Goal: Task Accomplishment & Management: Complete application form

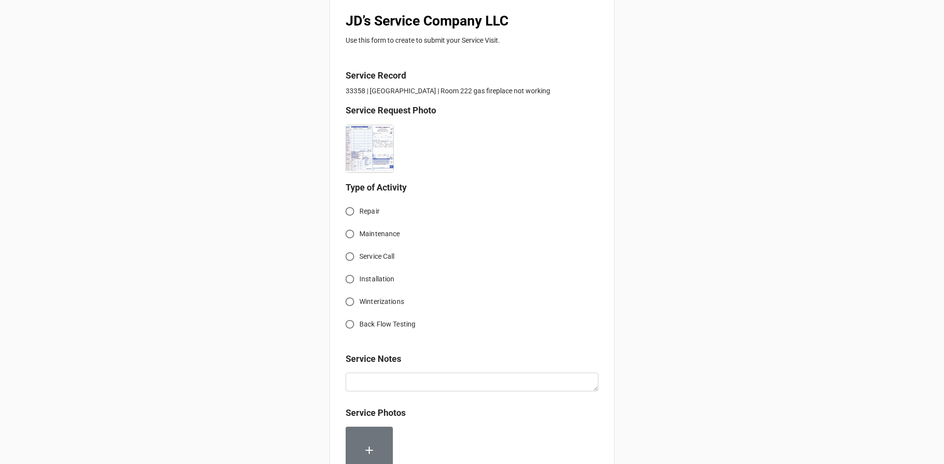
scroll to position [197, 0]
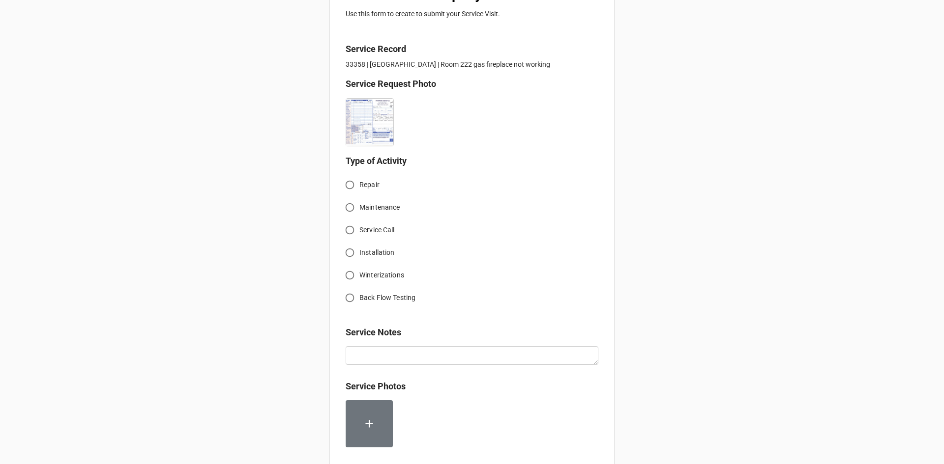
click at [350, 232] on input "Service Call" at bounding box center [349, 230] width 19 height 19
radio input "true"
click at [365, 230] on span "Service Call" at bounding box center [376, 230] width 35 height 10
click at [359, 230] on input "Service Call" at bounding box center [349, 230] width 19 height 19
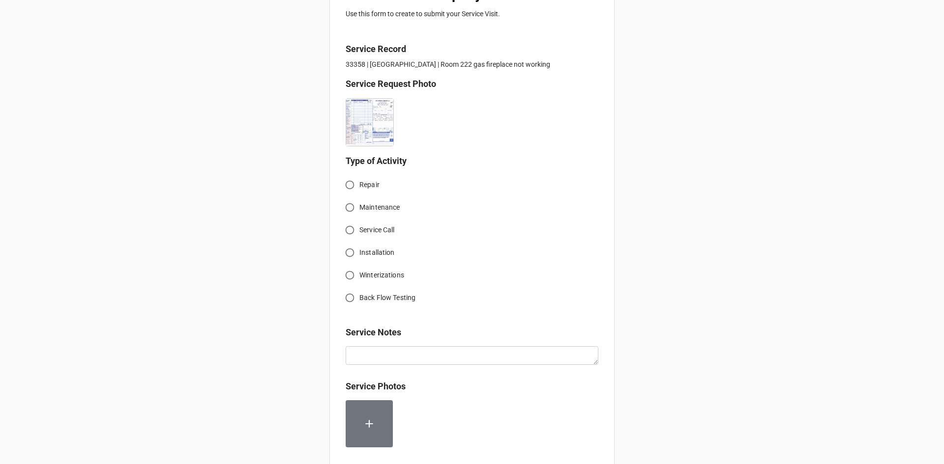
radio input "true"
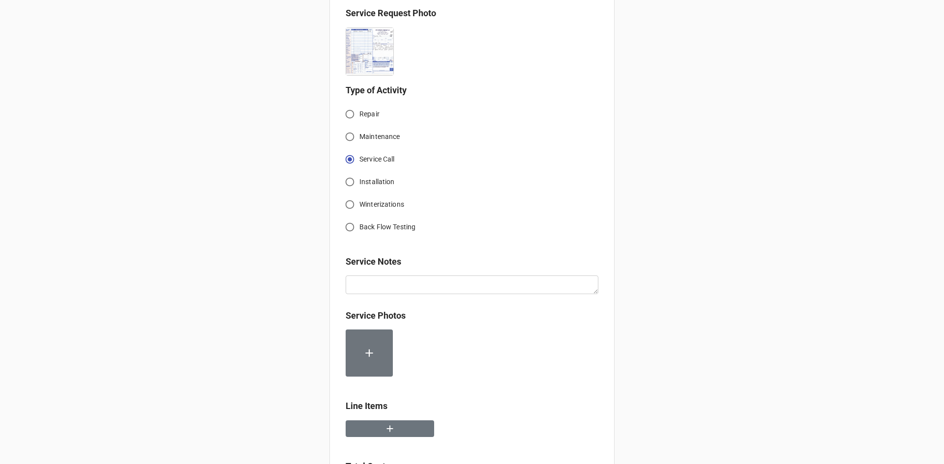
scroll to position [295, 0]
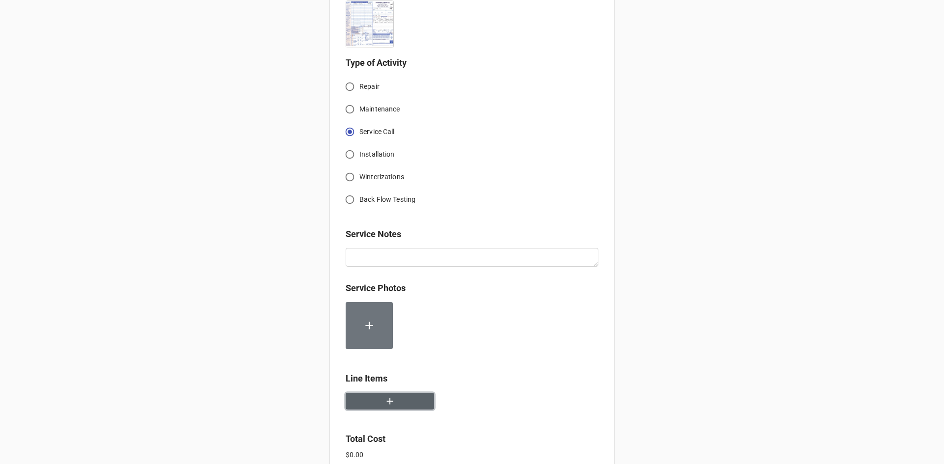
click at [391, 404] on icon "button" at bounding box center [389, 401] width 11 height 11
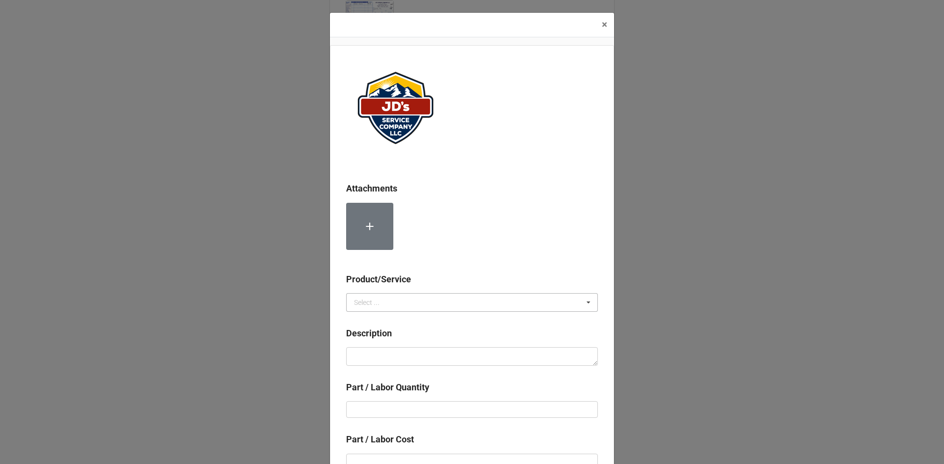
click at [370, 302] on div "Select ..." at bounding box center [367, 302] width 26 height 7
click at [374, 319] on span "Services" at bounding box center [366, 321] width 25 height 8
click at [381, 361] on textarea at bounding box center [472, 356] width 252 height 19
paste textarea "1:00pm-2:00pm; Troubleshoot fireplace in room 222 not working properly. Identif…"
type textarea "x"
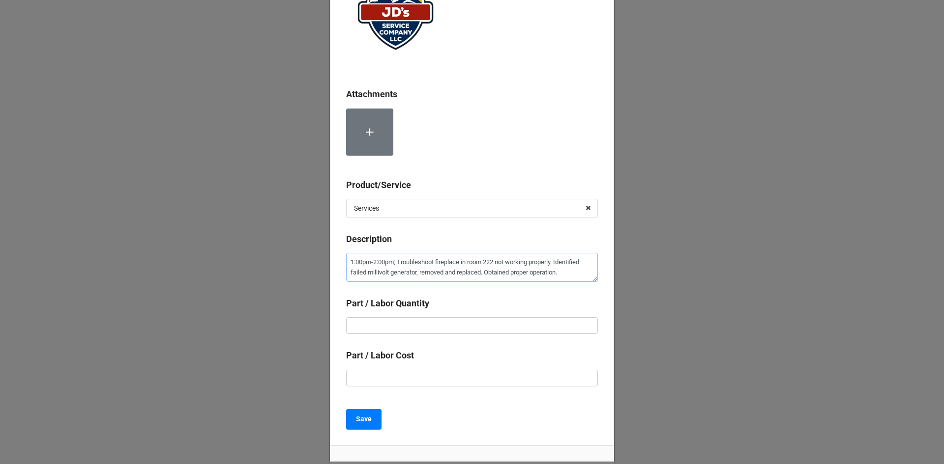
scroll to position [98, 0]
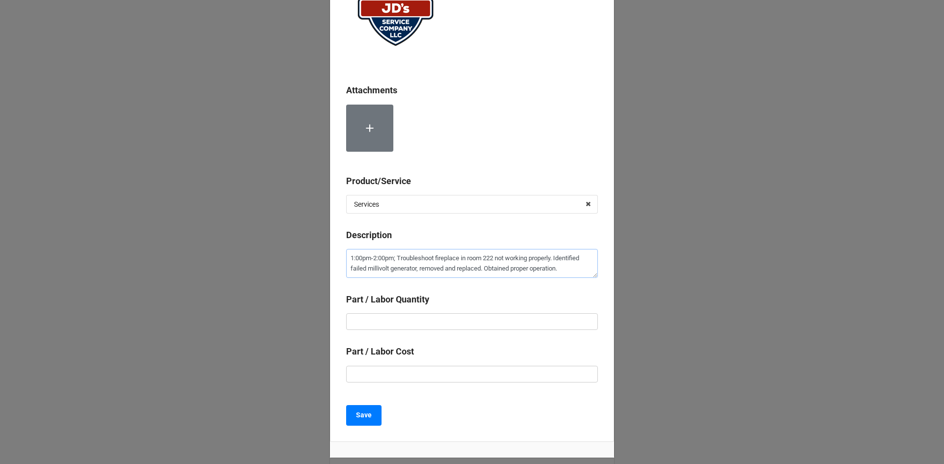
type textarea "1:00pm-2:00pm; Troubleshoot fireplace in room 222 not working properly. Identif…"
click at [476, 324] on input "text" at bounding box center [472, 322] width 252 height 17
type textarea "x"
type input "1"
type textarea "x"
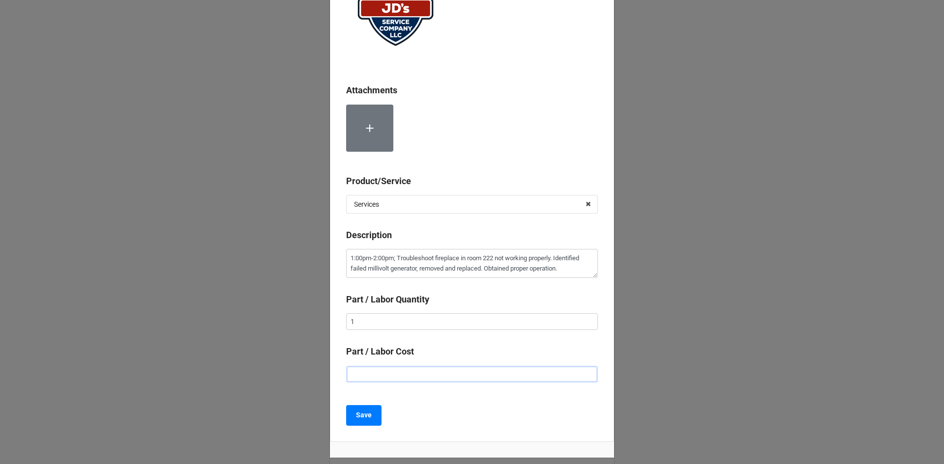
type input "$2.00"
type textarea "x"
type input "$22.00"
type textarea "x"
type input "$225.00"
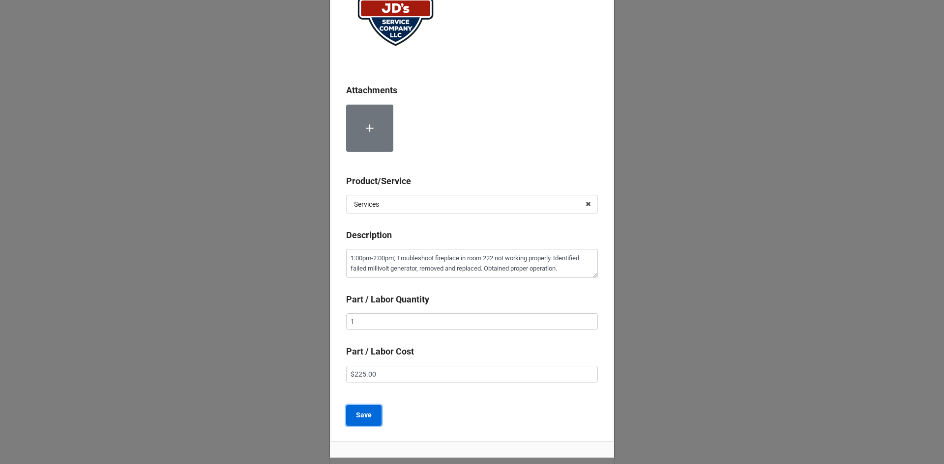
click at [362, 412] on b "Save" at bounding box center [364, 415] width 16 height 10
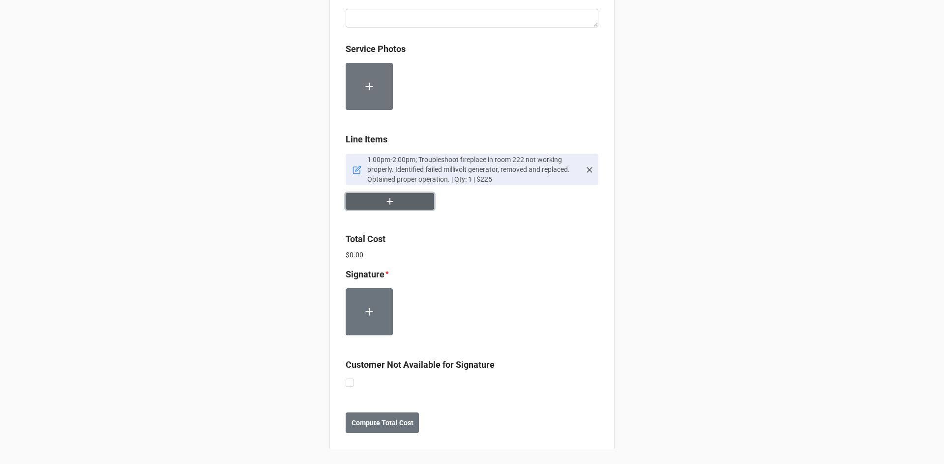
scroll to position [536, 0]
click at [392, 205] on icon "button" at bounding box center [389, 200] width 11 height 11
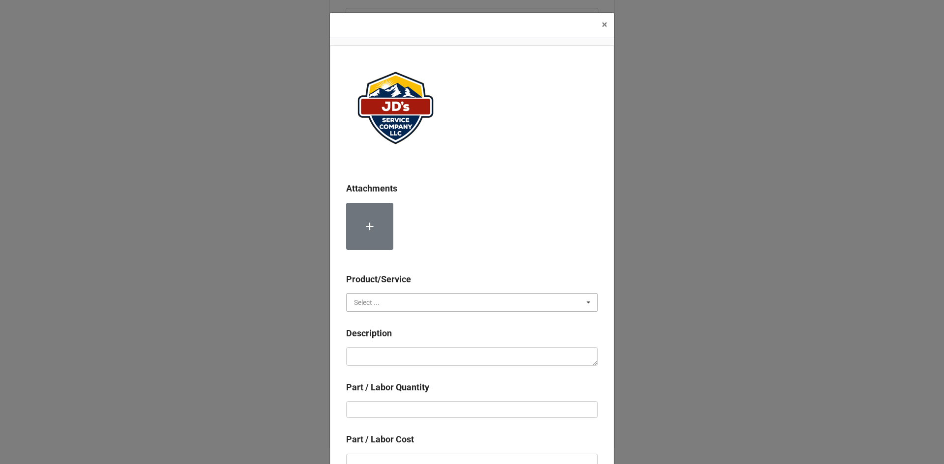
drag, startPoint x: 390, startPoint y: 301, endPoint x: 387, endPoint y: 308, distance: 7.3
click at [390, 301] on input "text" at bounding box center [472, 303] width 251 height 18
click at [388, 342] on span "Material Cost" at bounding box center [374, 339] width 41 height 8
click at [389, 355] on textarea at bounding box center [472, 356] width 252 height 19
type textarea "x"
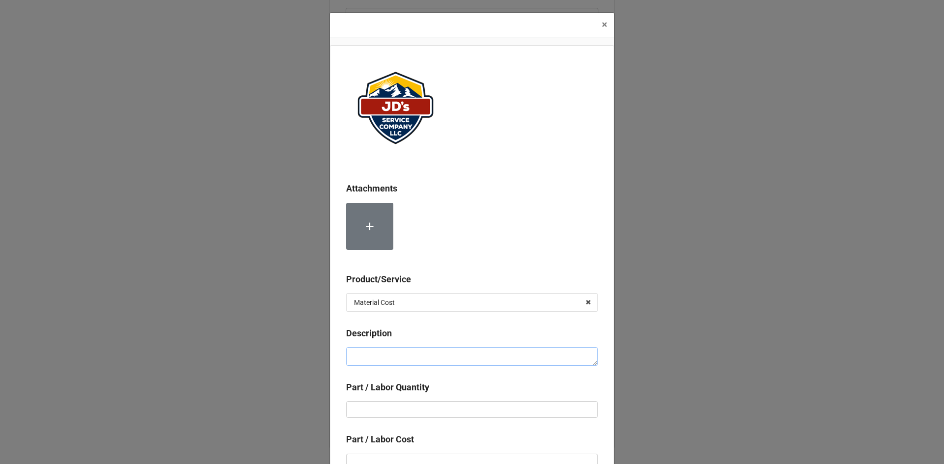
type textarea "M"
type textarea "x"
type textarea "Mi"
type textarea "x"
type textarea "Mil"
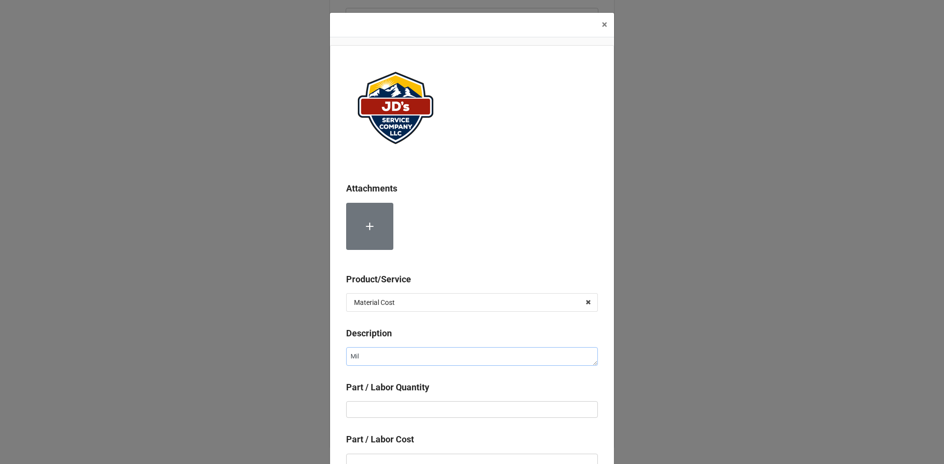
type textarea "x"
type textarea "Mill"
type textarea "x"
type textarea "Milli"
type textarea "x"
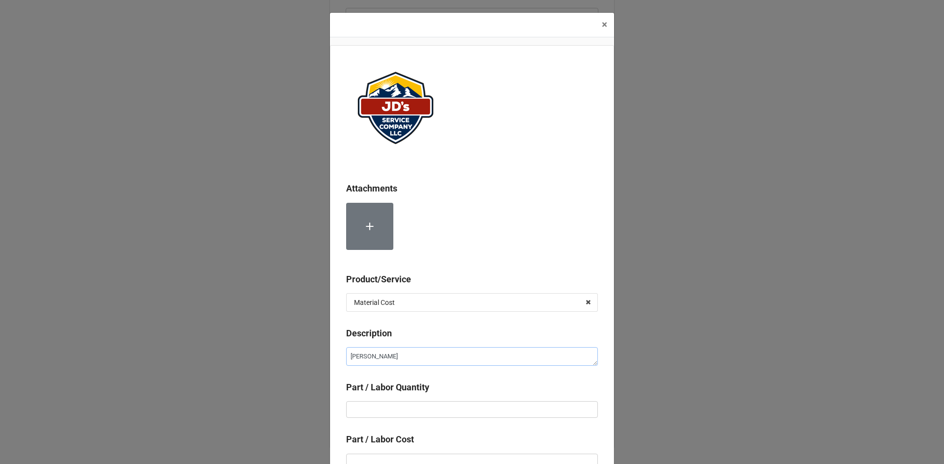
type textarea "Milliv"
type textarea "x"
type textarea "Millivo"
type textarea "x"
type textarea "Millivol"
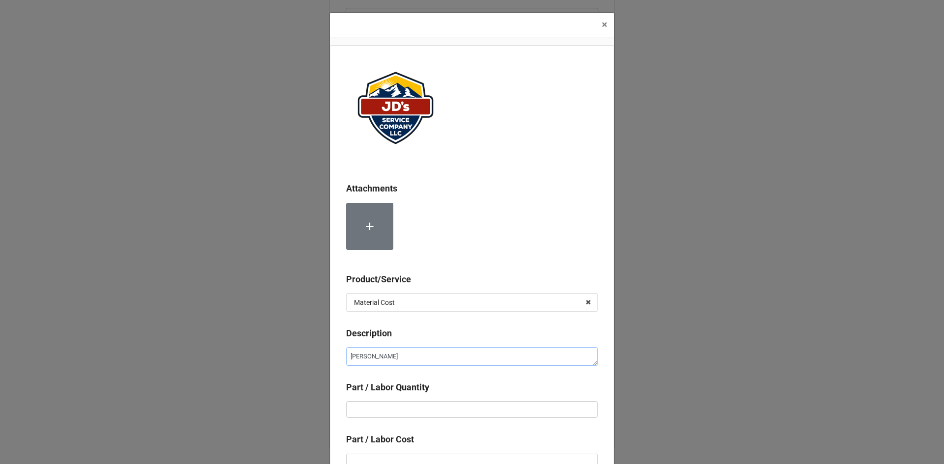
type textarea "x"
type textarea "Millivolt"
type textarea "x"
type textarea "Millivolt"
type textarea "x"
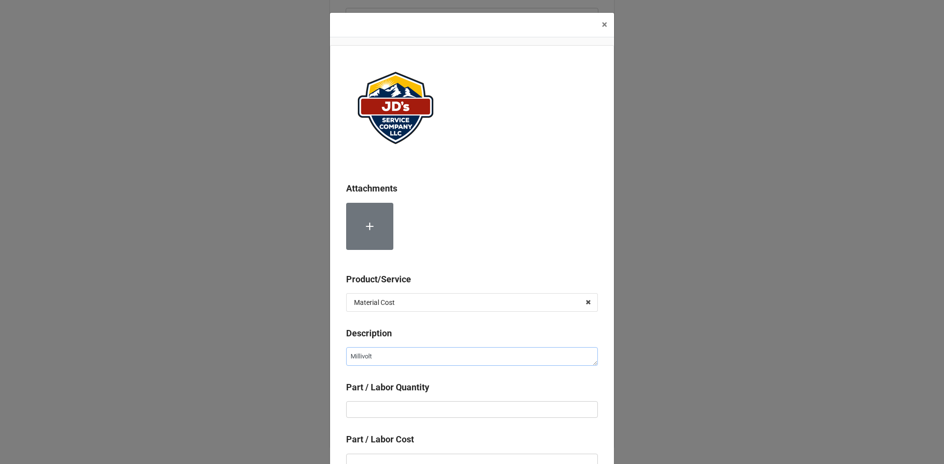
type textarea "Millivolt G"
type textarea "x"
type textarea "Millivolt Ge"
type textarea "x"
type textarea "Millivolt Gen"
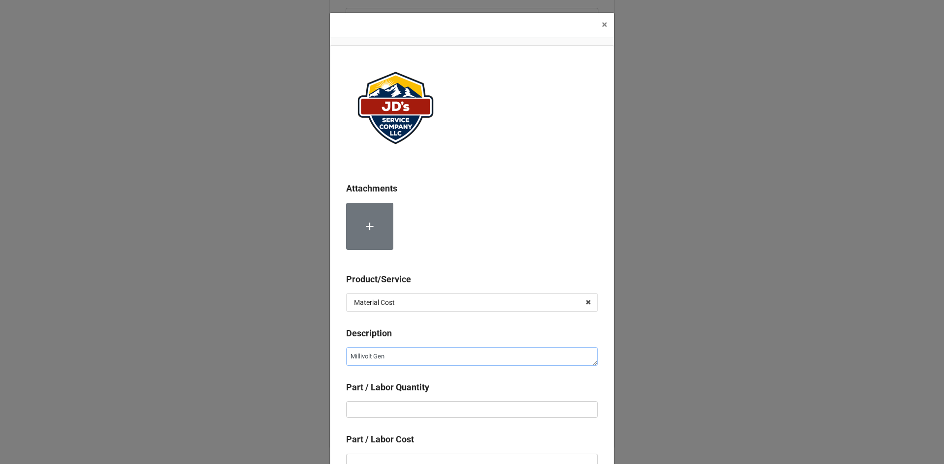
type textarea "x"
type textarea "Millivolt Gene"
type textarea "x"
type textarea "Millivolt Gener"
type textarea "x"
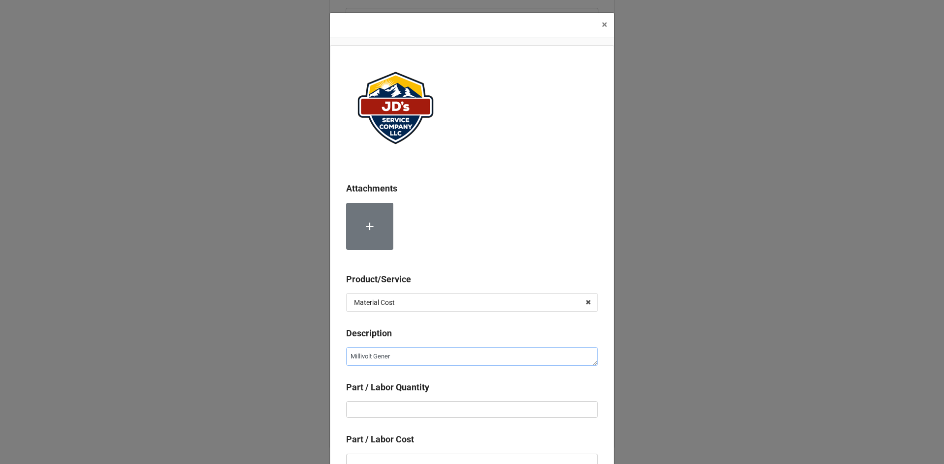
type textarea "Millivolt Genera"
type textarea "x"
type textarea "Millivolt Generat"
type textarea "x"
type textarea "Millivolt Generato"
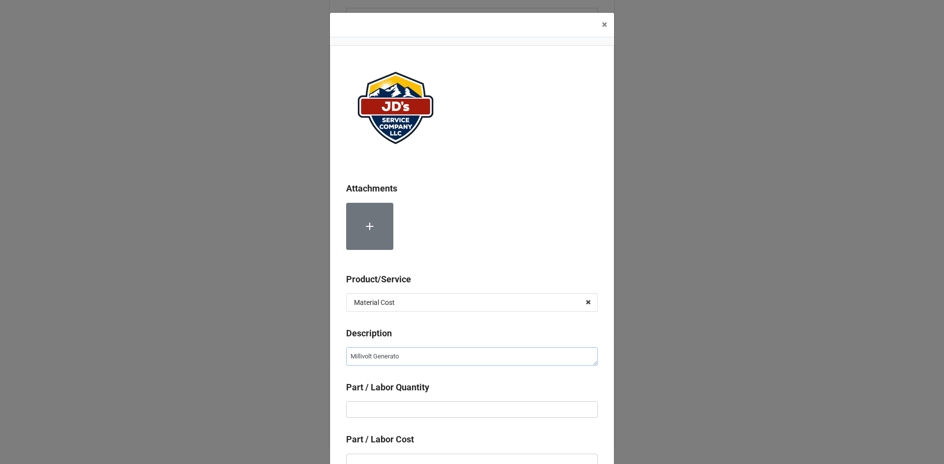
type textarea "x"
type textarea "Millivolt Generator"
type textarea "x"
type input "1"
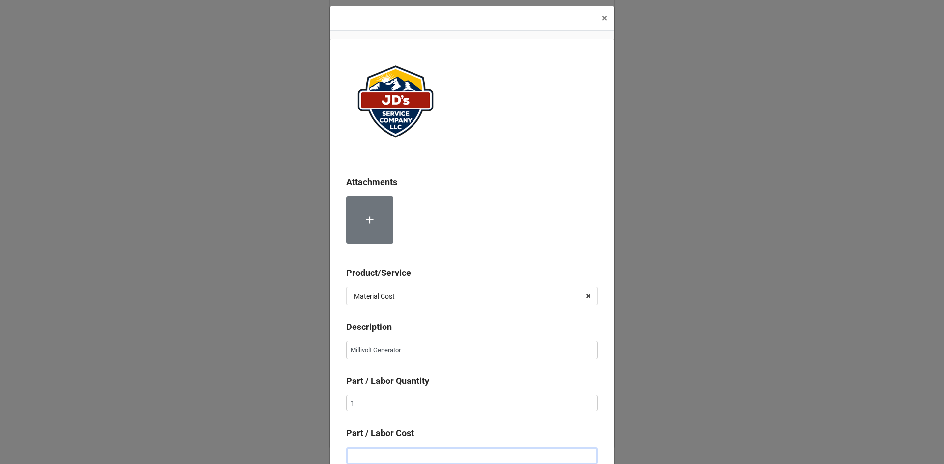
type textarea "x"
type input "$1.00"
type textarea "x"
type input "$19.00"
type textarea "x"
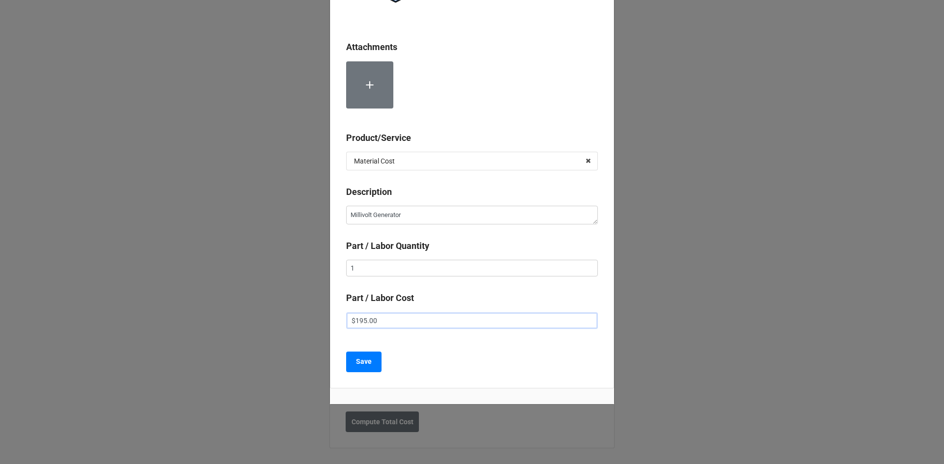
scroll to position [143, 0]
type input "$195.00"
click at [367, 357] on b "Save" at bounding box center [364, 360] width 16 height 10
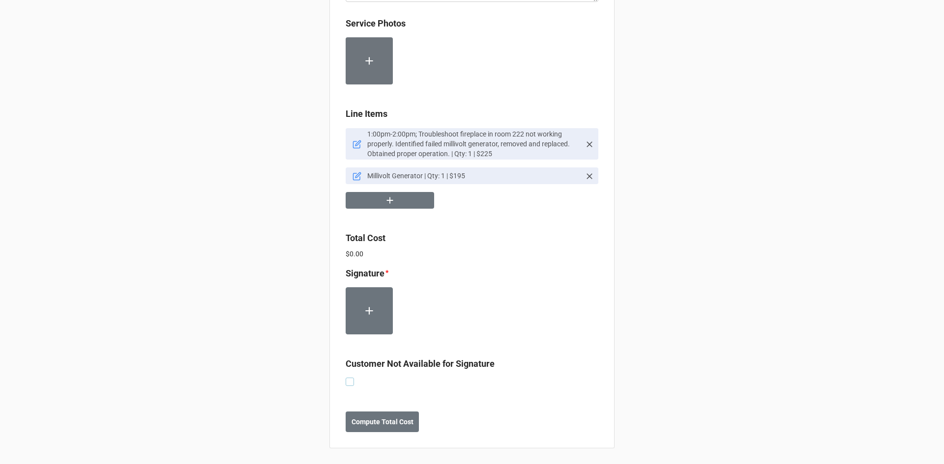
click at [346, 378] on label at bounding box center [350, 378] width 8 height 0
checkbox input "true"
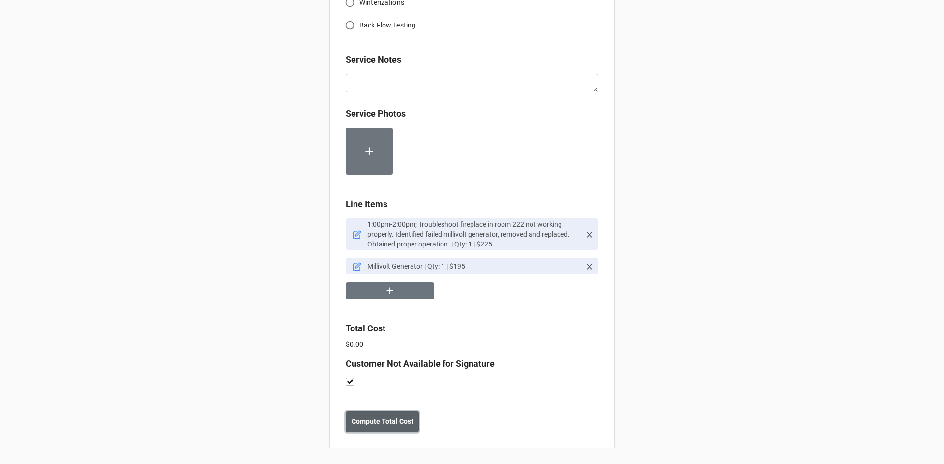
click at [369, 423] on b "Compute Total Cost" at bounding box center [382, 422] width 62 height 10
click at [366, 422] on b "Save" at bounding box center [363, 422] width 16 height 10
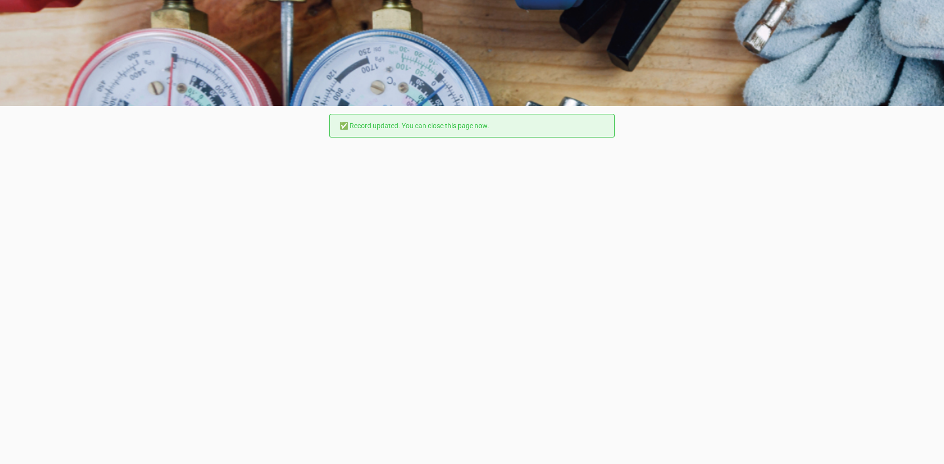
scroll to position [0, 0]
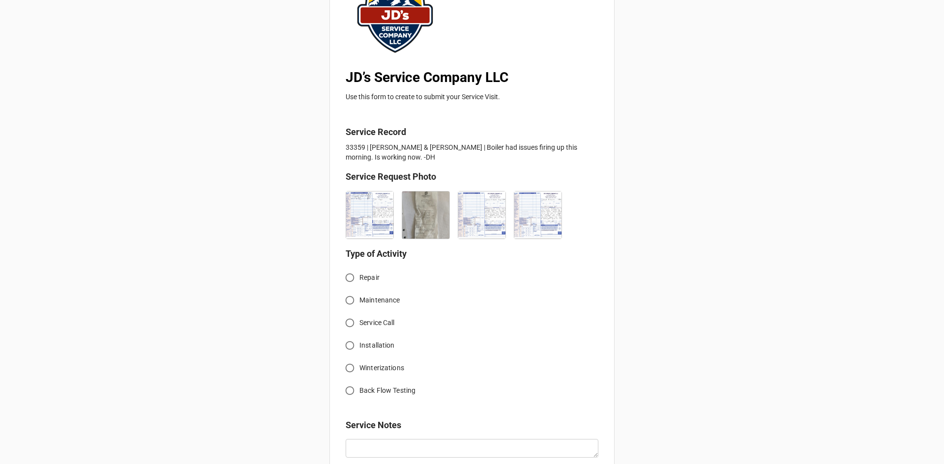
scroll to position [147, 0]
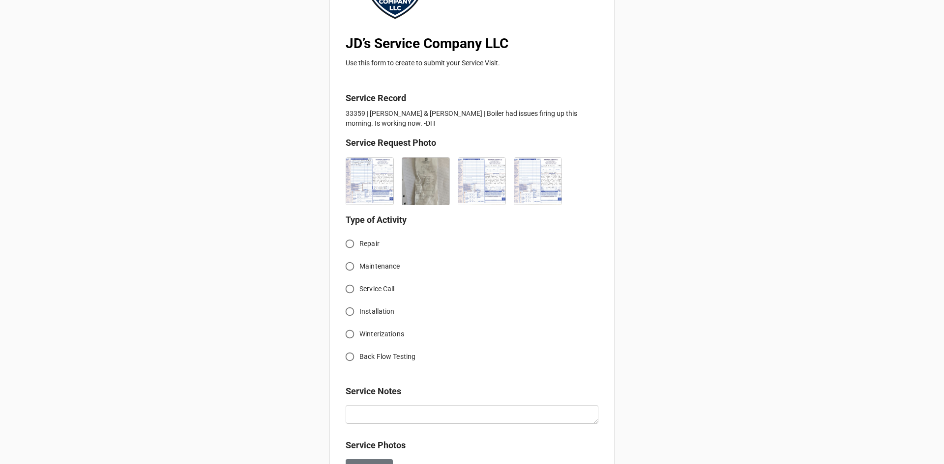
click at [361, 288] on span "Service Call" at bounding box center [376, 289] width 35 height 10
click at [359, 288] on input "Service Call" at bounding box center [349, 289] width 19 height 19
radio input "true"
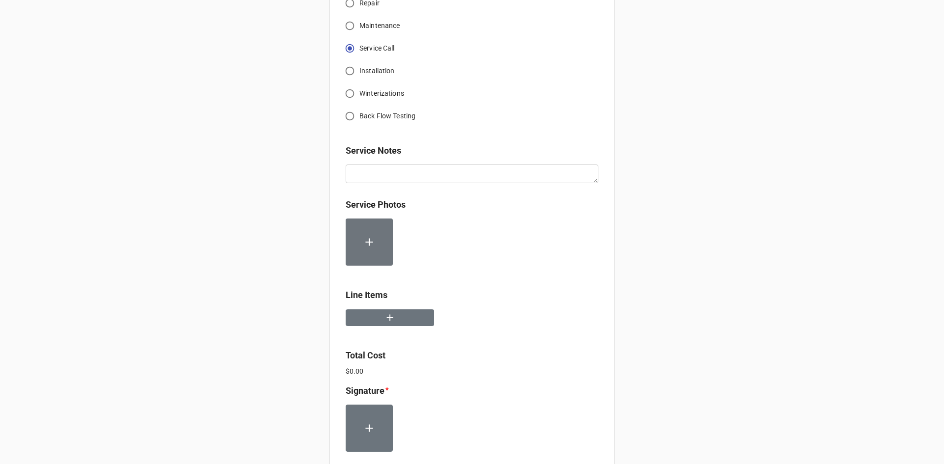
scroll to position [393, 0]
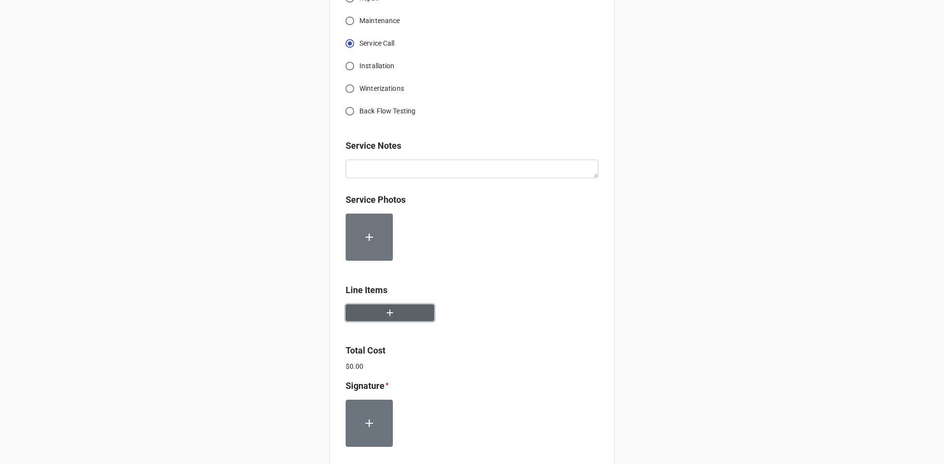
click at [405, 317] on button "button" at bounding box center [390, 313] width 88 height 17
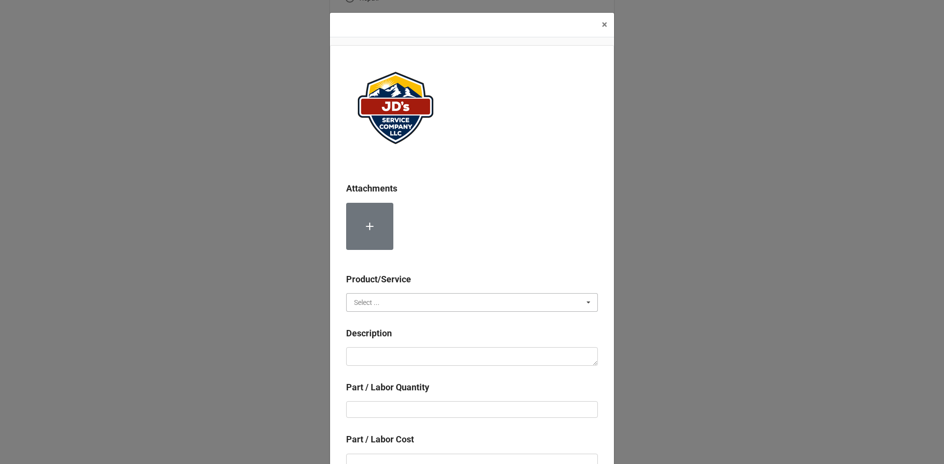
click at [378, 301] on input "text" at bounding box center [472, 303] width 251 height 18
click at [377, 322] on div "Services" at bounding box center [471, 321] width 251 height 18
click at [380, 356] on textarea at bounding box center [472, 356] width 252 height 19
paste textarea "2:00pm-3:00pm; Continued troubleshooting efforts with vendor and boiler rep to …"
type textarea "x"
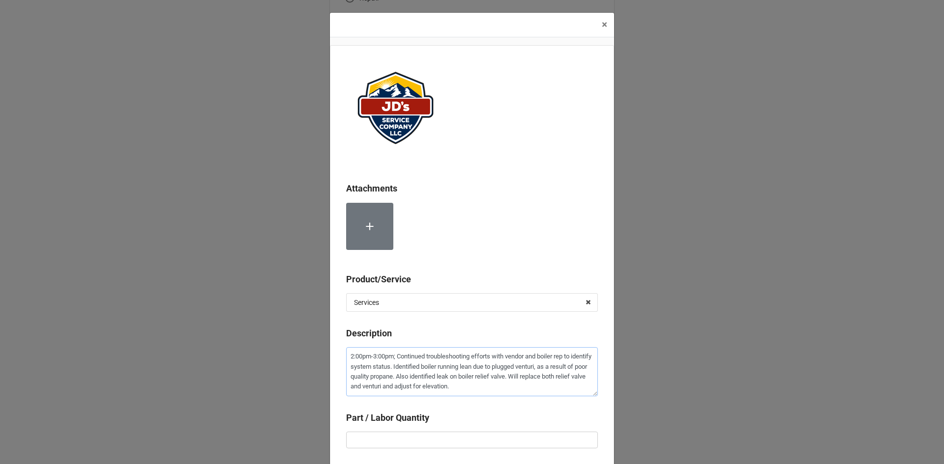
type textarea "2:00pm-3:00pm; Continued troubleshooting efforts with vendor and boiler rep to …"
click at [421, 440] on input "text" at bounding box center [472, 440] width 252 height 17
type textarea "x"
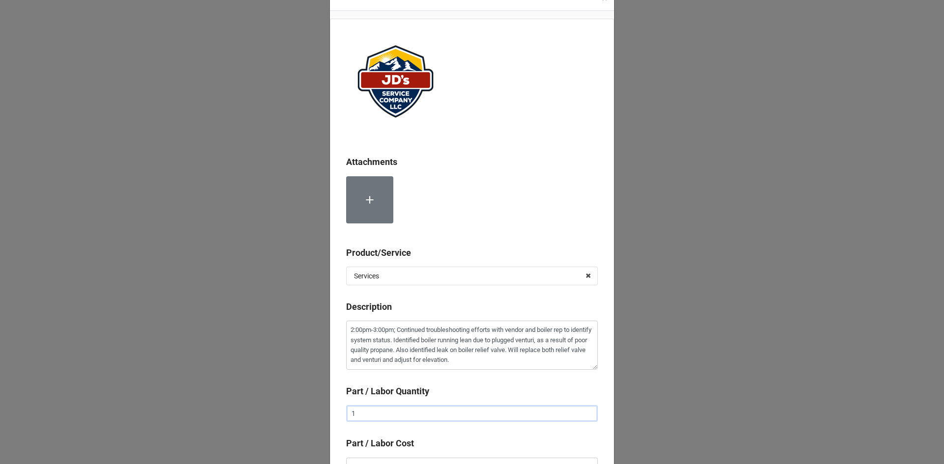
scroll to position [49, 0]
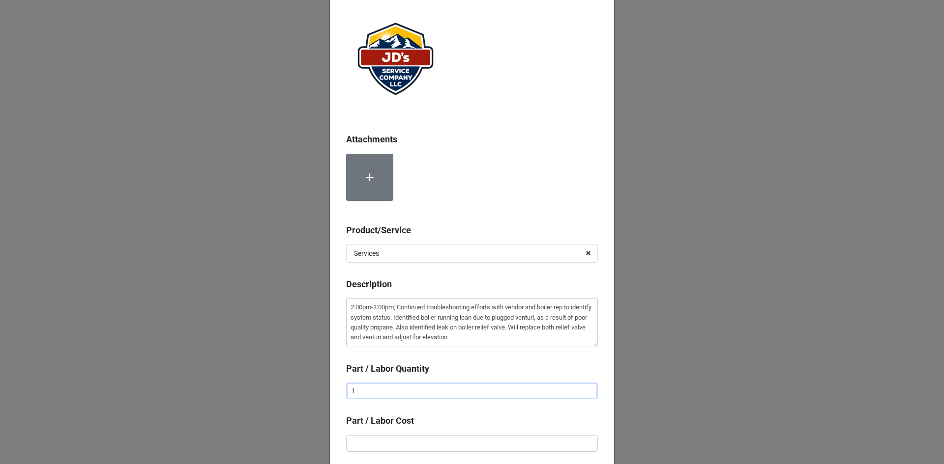
type input "1"
click at [450, 435] on input "text" at bounding box center [472, 443] width 252 height 17
type textarea "x"
type input "$2.00"
type textarea "x"
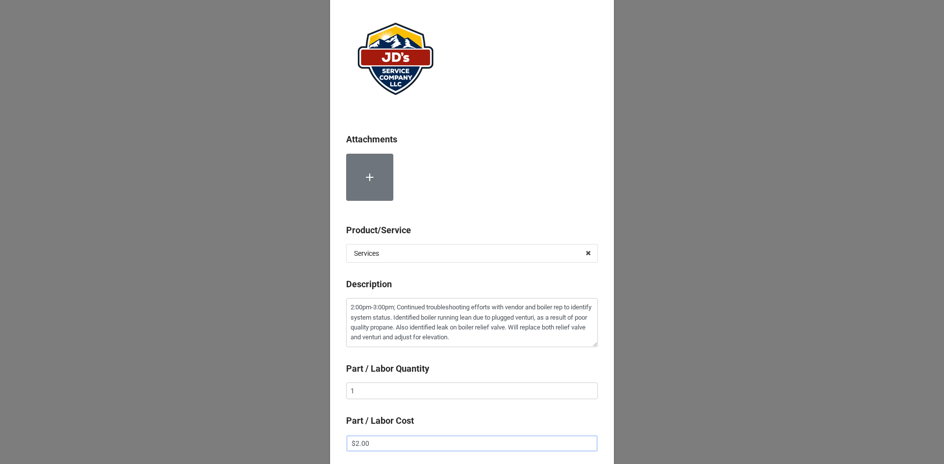
type input "$22.00"
type textarea "x"
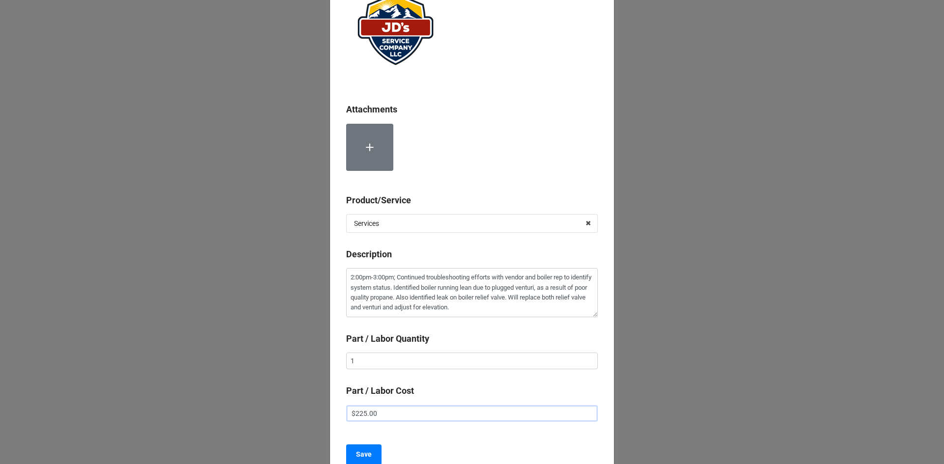
scroll to position [147, 0]
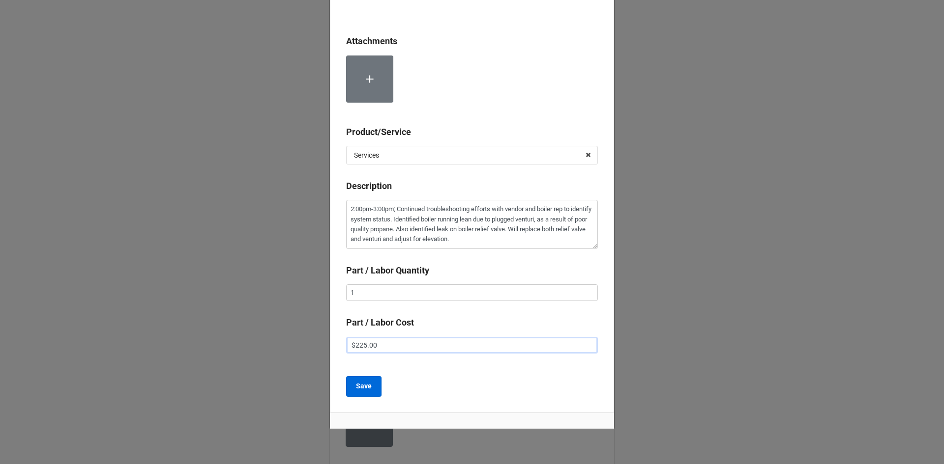
type input "$225.00"
click at [356, 387] on b "Save" at bounding box center [364, 386] width 16 height 10
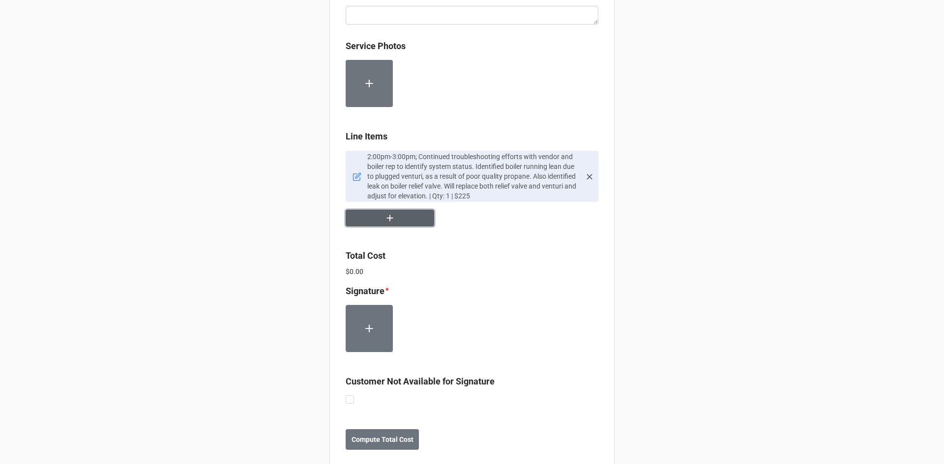
scroll to position [565, 0]
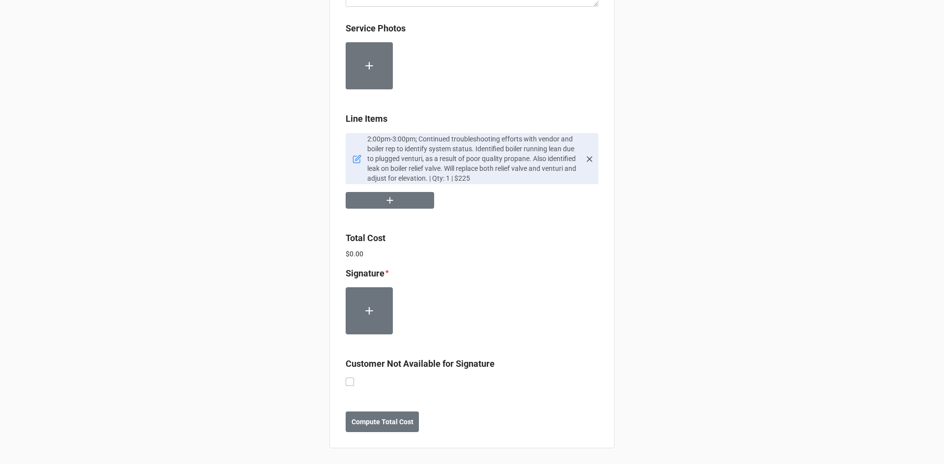
click at [347, 377] on div "Customer Not Available for Signature" at bounding box center [472, 367] width 253 height 21
drag, startPoint x: 343, startPoint y: 378, endPoint x: 367, endPoint y: 401, distance: 32.7
click at [349, 378] on label at bounding box center [350, 378] width 8 height 0
checkbox input "true"
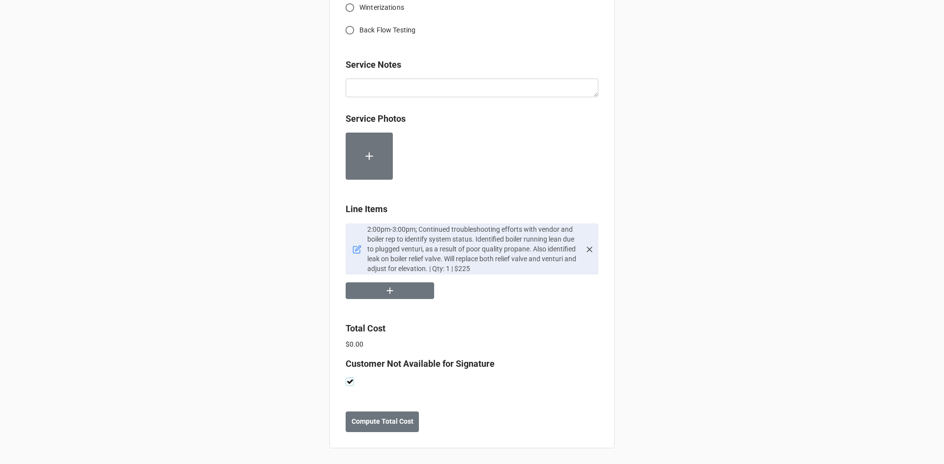
scroll to position [475, 0]
drag, startPoint x: 382, startPoint y: 421, endPoint x: 450, endPoint y: 419, distance: 67.8
click at [382, 421] on b "Compute Total Cost" at bounding box center [382, 422] width 62 height 10
click at [364, 429] on button "Save" at bounding box center [363, 422] width 35 height 21
